Goal: Information Seeking & Learning: Learn about a topic

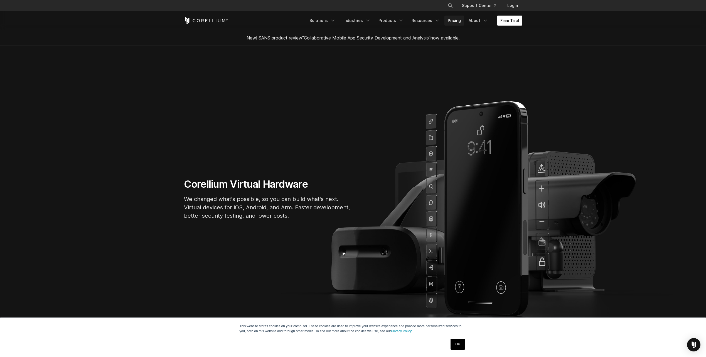
click at [459, 17] on link "Pricing" at bounding box center [454, 21] width 20 height 10
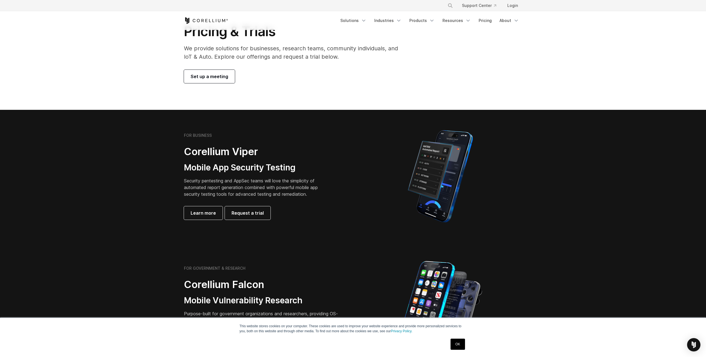
scroll to position [14, 0]
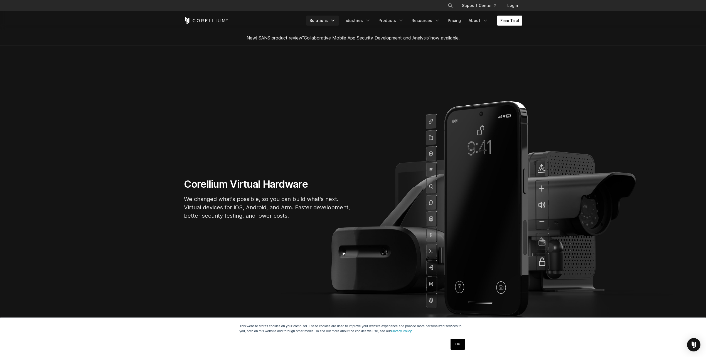
click at [334, 21] on polyline "Navigation Menu" at bounding box center [332, 20] width 3 height 1
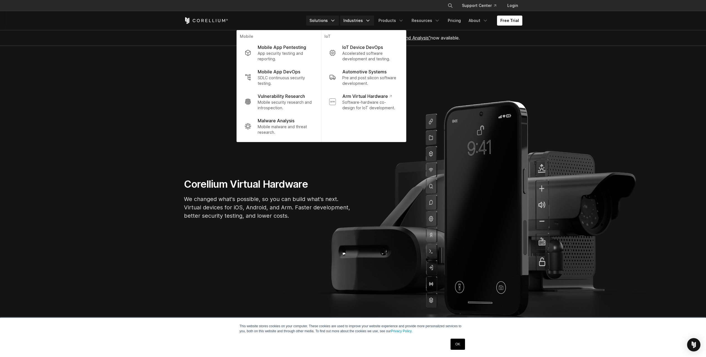
click at [364, 19] on link "Industries" at bounding box center [357, 21] width 34 height 10
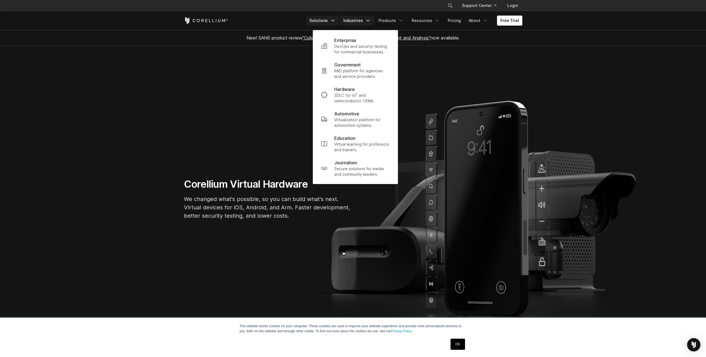
click at [313, 21] on link "Solutions" at bounding box center [322, 21] width 33 height 10
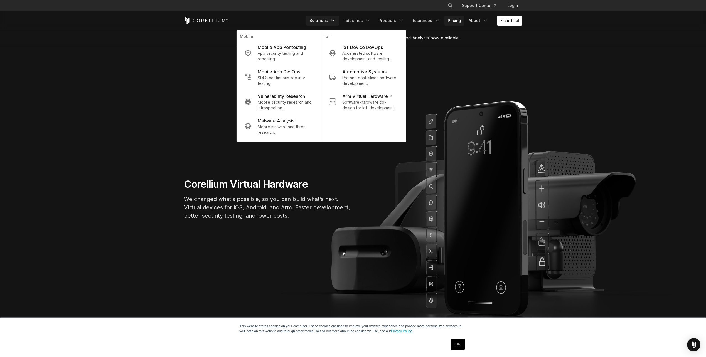
click at [457, 19] on link "Pricing" at bounding box center [454, 21] width 20 height 10
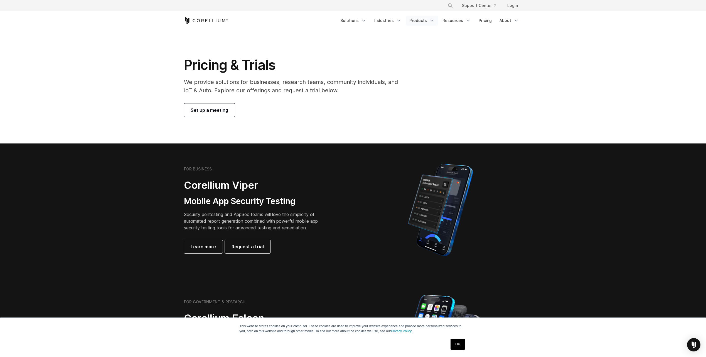
click at [427, 19] on link "Products" at bounding box center [422, 21] width 32 height 10
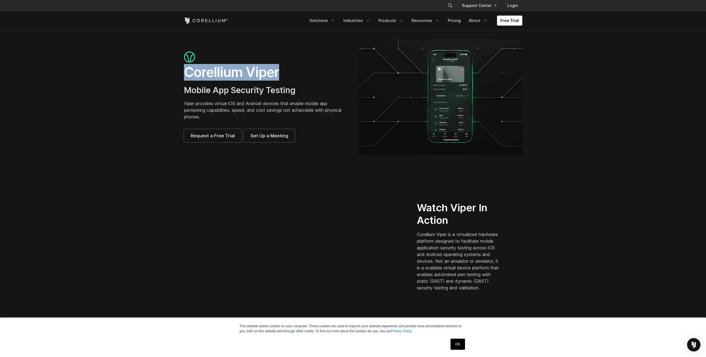
drag, startPoint x: 185, startPoint y: 74, endPoint x: 404, endPoint y: 26, distance: 223.8
click at [283, 74] on h1 "Corellium Viper" at bounding box center [266, 72] width 164 height 17
copy h1 "Corellium Viper"
